Goal: Task Accomplishment & Management: Manage account settings

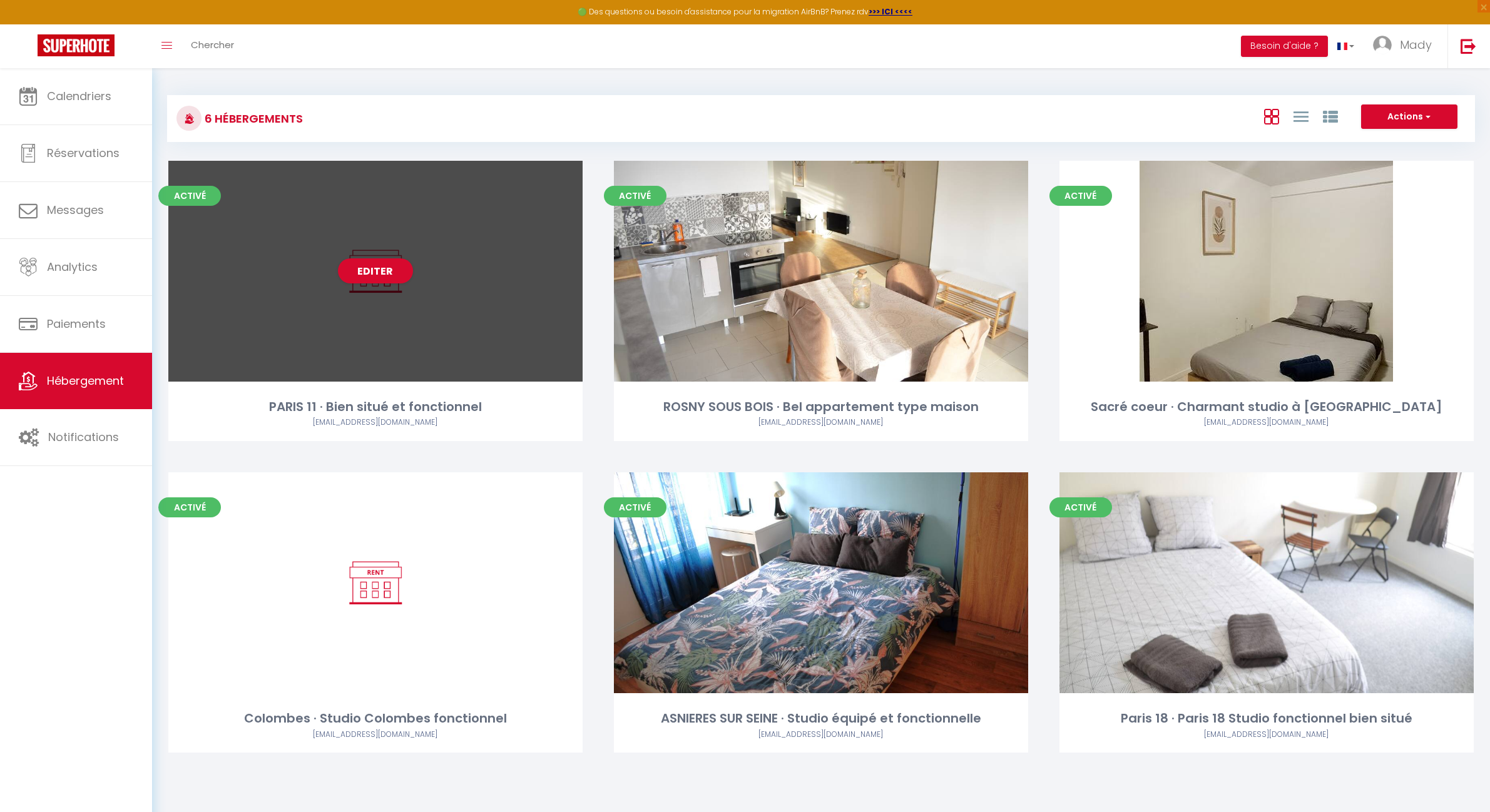
scroll to position [68, 0]
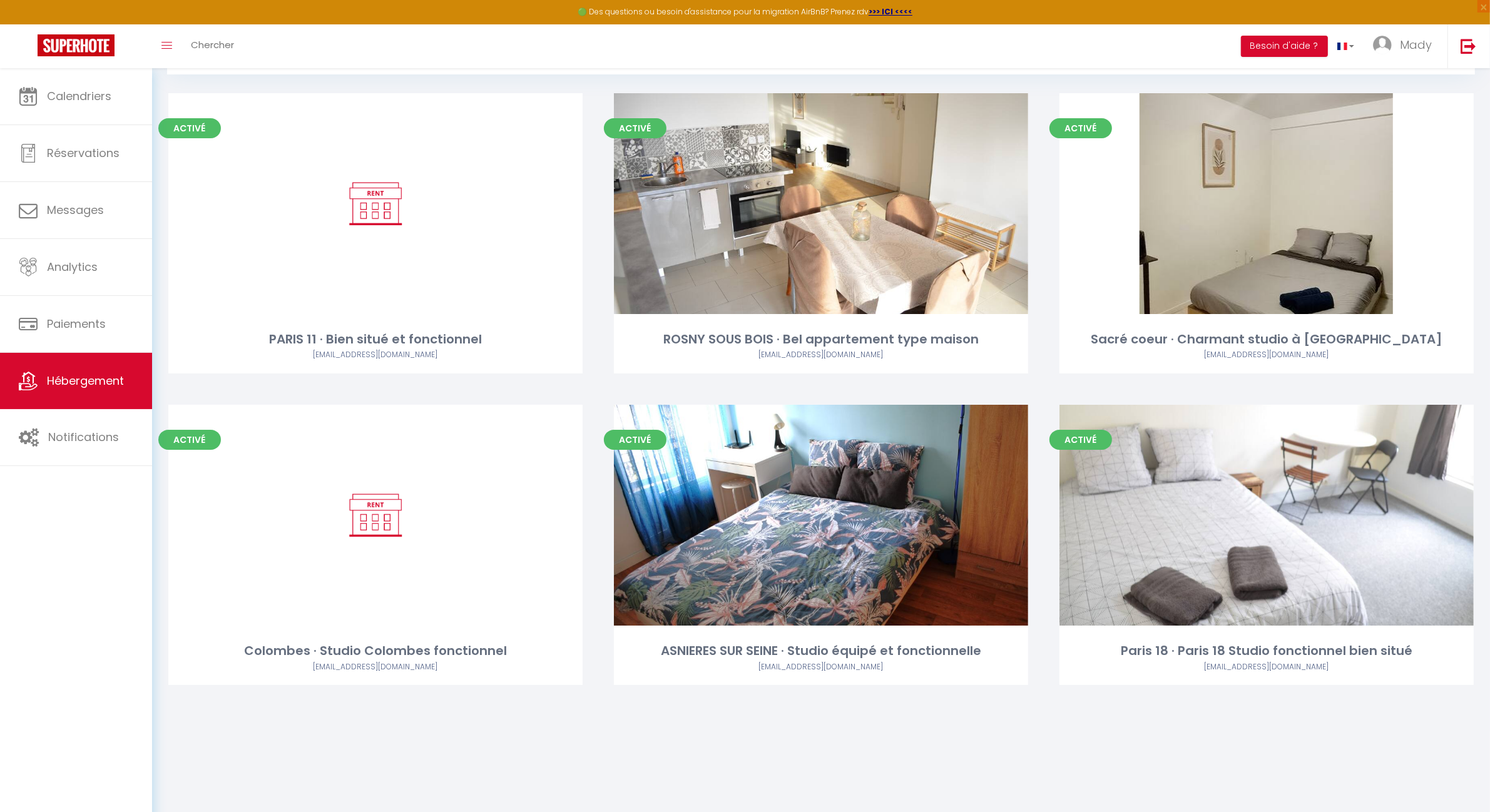
click at [108, 605] on div "Calendriers Réservations Messages Analytics Paiements Hébergement Notifications" at bounding box center [76, 454] width 152 height 771
click at [47, 96] on span "Calendriers" at bounding box center [79, 96] width 64 height 15
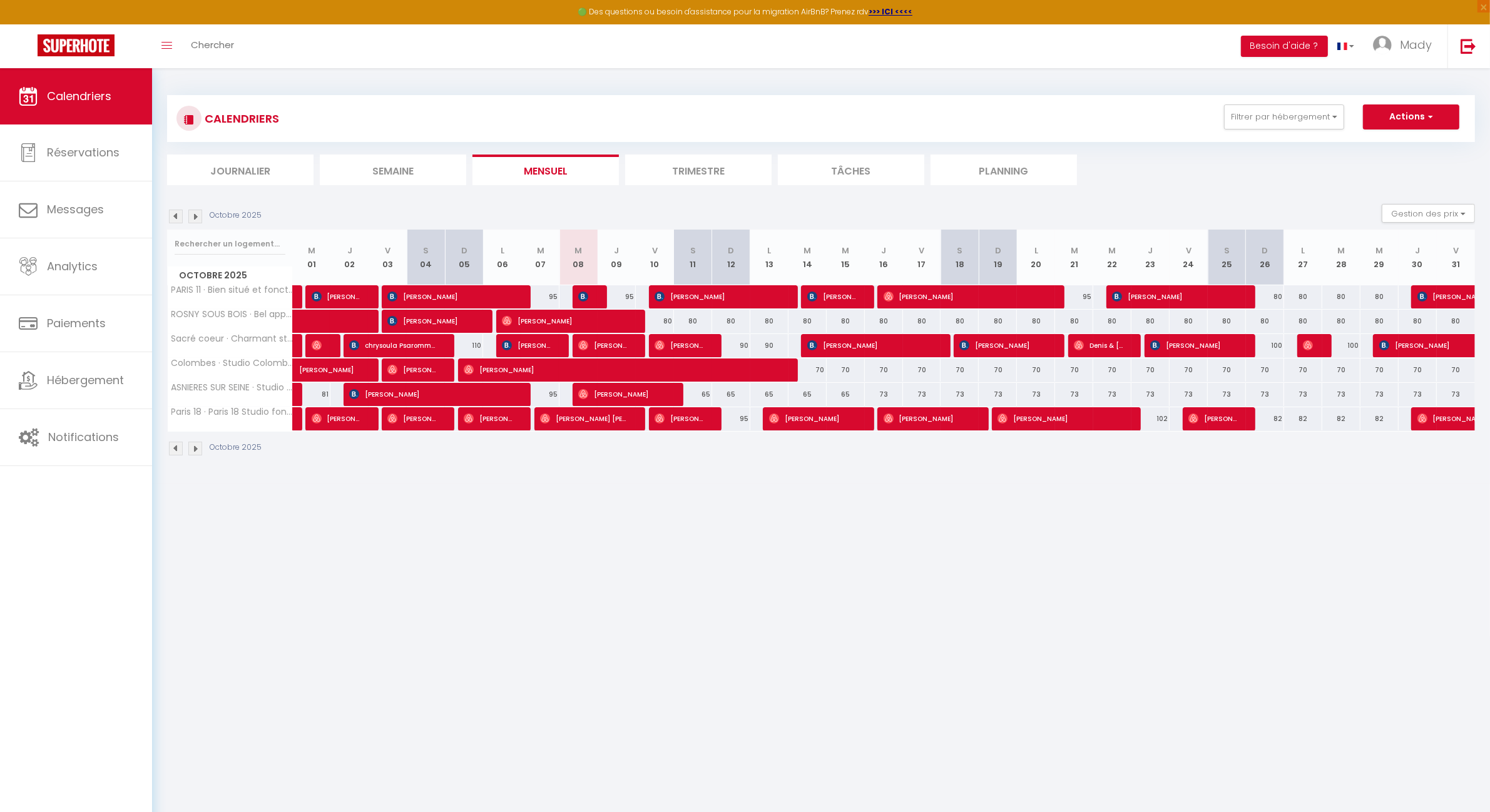
click at [735, 503] on body "🟢 Des questions ou besoin d'assistance pour la migration AirBnB? Prenez rdv >>>…" at bounding box center [745, 474] width 1490 height 812
click at [734, 502] on body "🟢 Des questions ou besoin d'assistance pour la migration AirBnB? Prenez rdv >>>…" at bounding box center [745, 474] width 1490 height 812
click at [1070, 113] on div "CALENDRIERS Filtrer par hébergement Tous PARIS 11 · Bien situé et fonctionnel R…" at bounding box center [821, 119] width 1289 height 28
click at [705, 165] on li "Trimestre" at bounding box center [698, 170] width 147 height 31
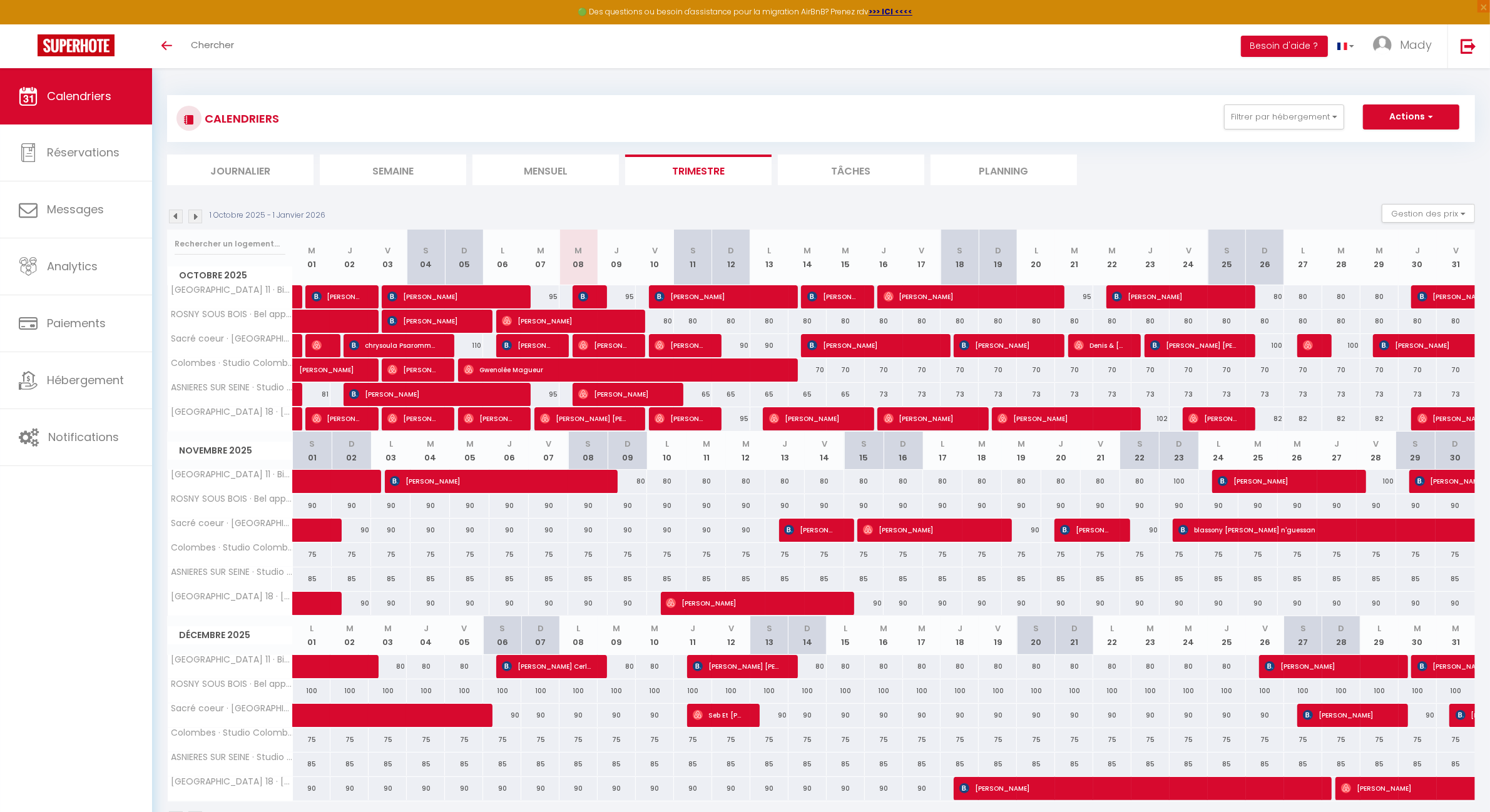
click at [733, 57] on div "Toggle menubar Chercher BUTTON Besoin d'aide ? Mady Paramètres Équipe" at bounding box center [785, 46] width 1389 height 44
click at [81, 145] on span "Réservations" at bounding box center [83, 152] width 73 height 15
select select "not_cancelled"
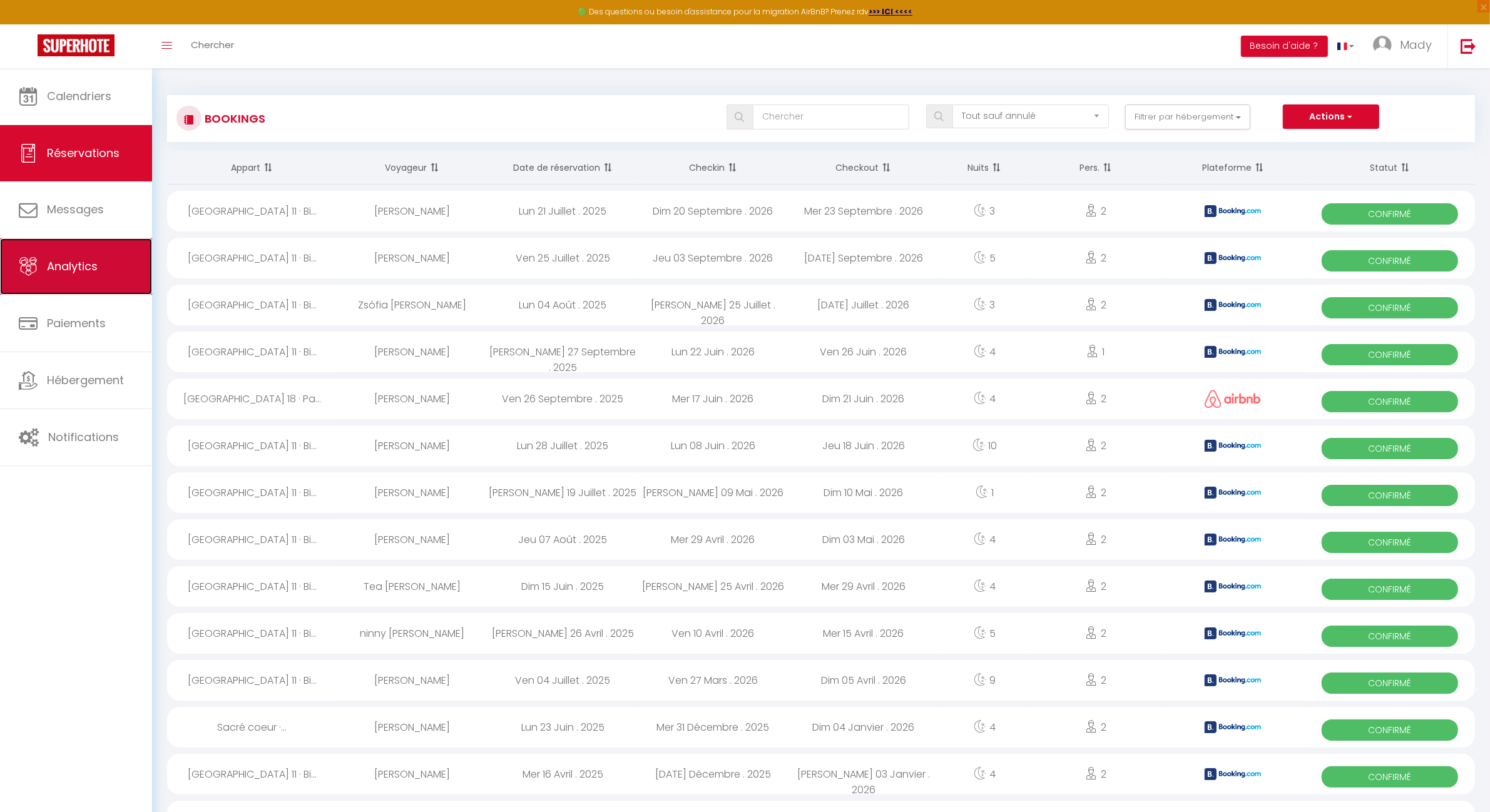
click at [69, 267] on span "Analytics" at bounding box center [72, 266] width 51 height 15
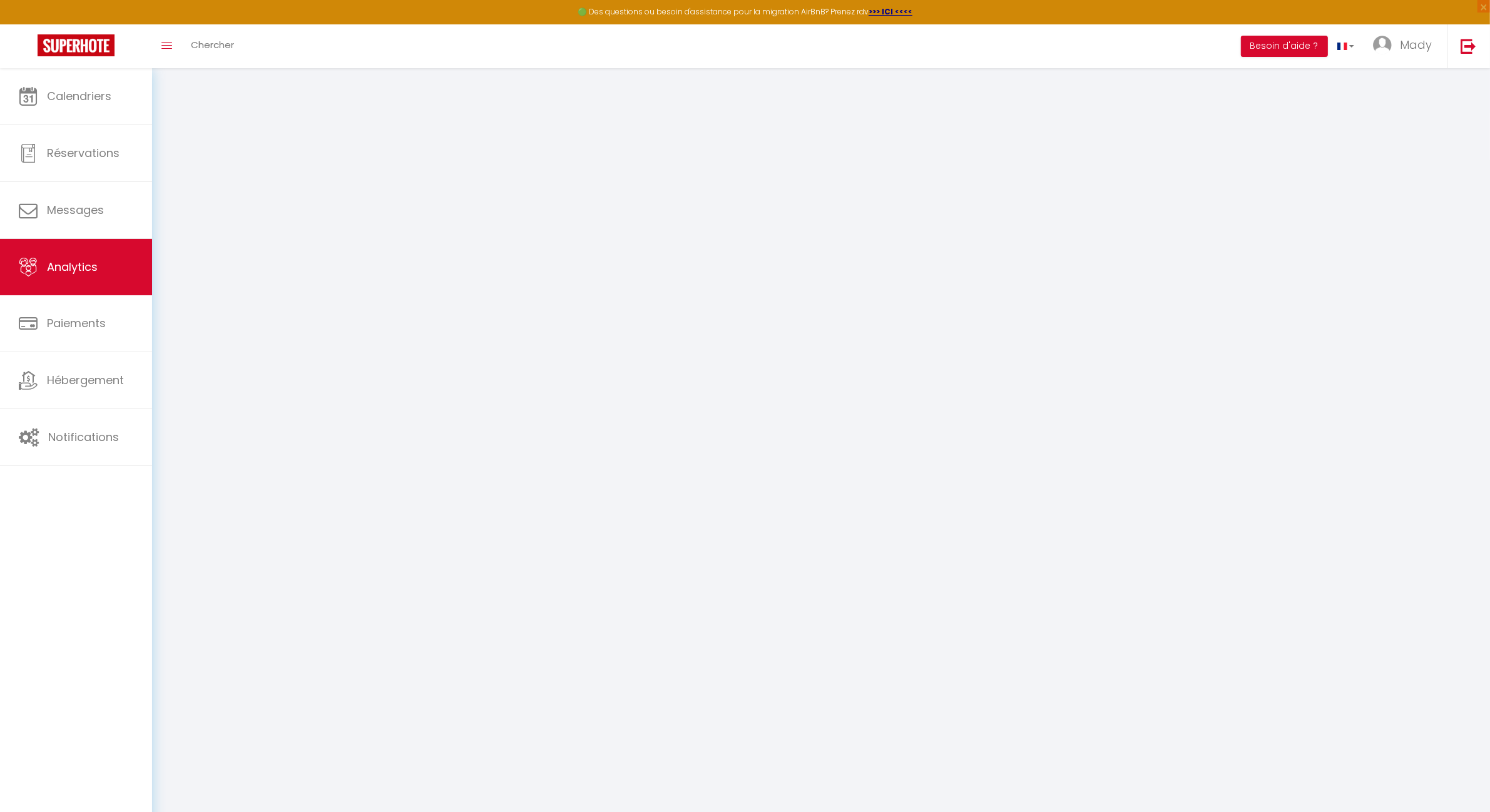
select select "2025"
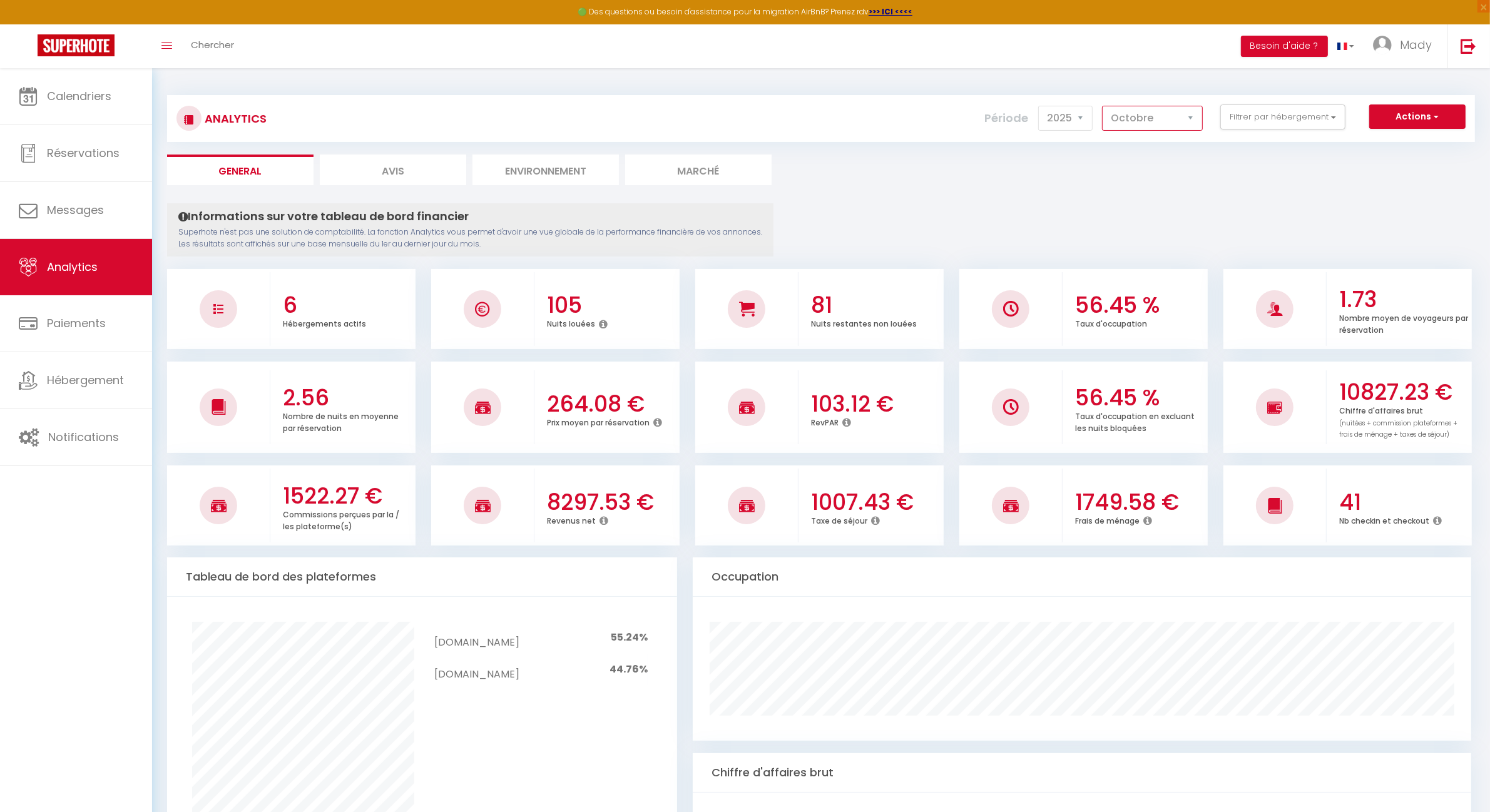
click at [1188, 115] on select "Janvier Février Mars Avril Mai Juin Juillet Août Septembre Octobre Novembre Déc…" at bounding box center [1152, 118] width 101 height 25
select select "9"
click at [1102, 105] on select "Janvier Février Mars Avril Mai Juin Juillet Août Septembre Octobre Novembre Déc…" at bounding box center [1152, 118] width 101 height 25
